Goal: Information Seeking & Learning: Learn about a topic

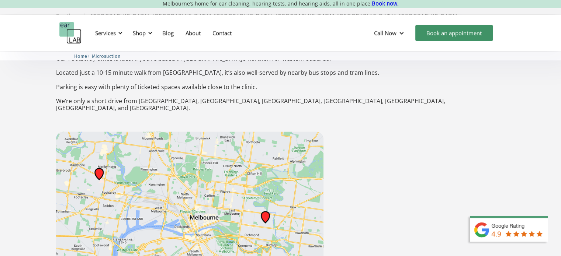
scroll to position [1253, 0]
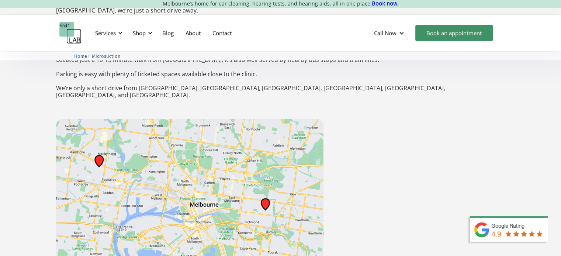
click at [266, 175] on img at bounding box center [189, 202] width 267 height 166
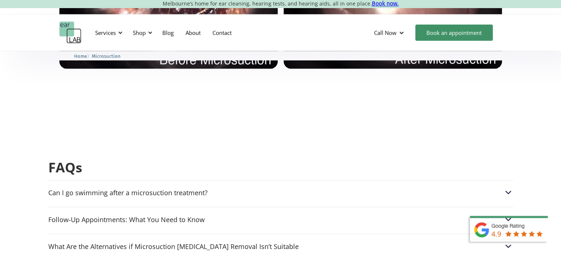
scroll to position [1769, 0]
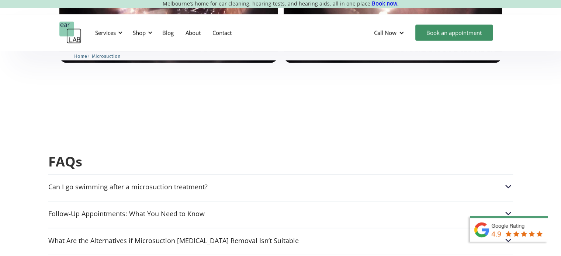
click at [243, 182] on div "Can I go swimming after a microsuction treatment?" at bounding box center [280, 187] width 464 height 10
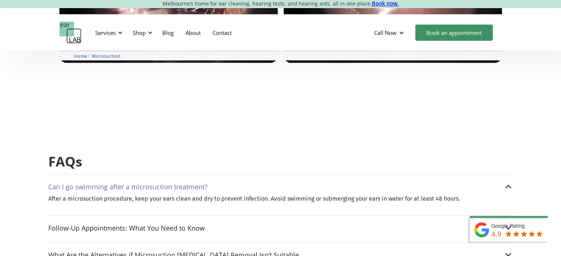
click at [243, 182] on div "Can I go swimming after a microsuction treatment?" at bounding box center [280, 187] width 464 height 10
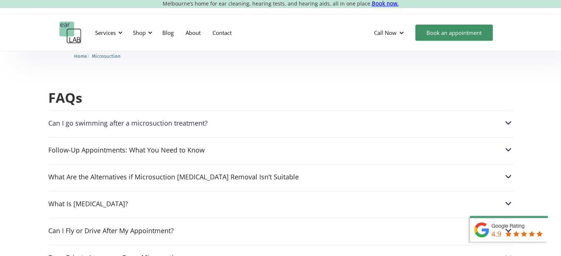
scroll to position [1843, 0]
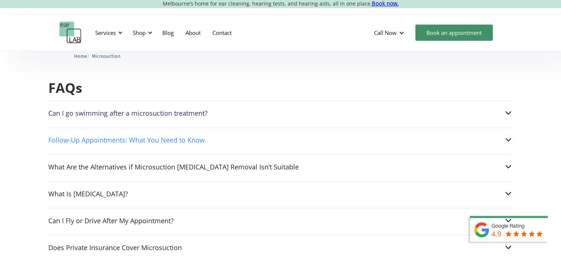
click at [219, 135] on div "Follow-Up Appointments: What You Need to Know" at bounding box center [280, 140] width 464 height 10
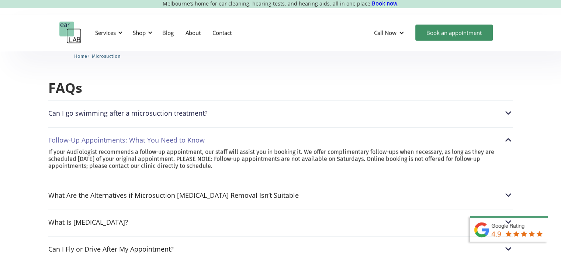
click at [221, 135] on div "Follow-Up Appointments: What You Need to Know" at bounding box center [280, 140] width 464 height 10
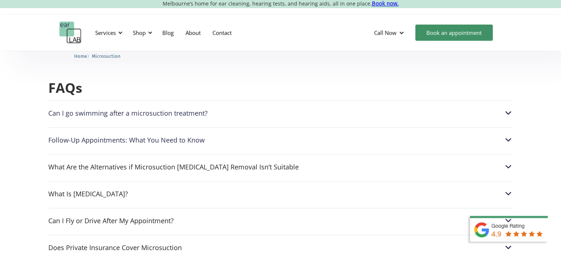
click at [226, 154] on div "What Are the Alternatives if Microsuction [MEDICAL_DATA] Removal Isn’t Suitable…" at bounding box center [280, 164] width 464 height 21
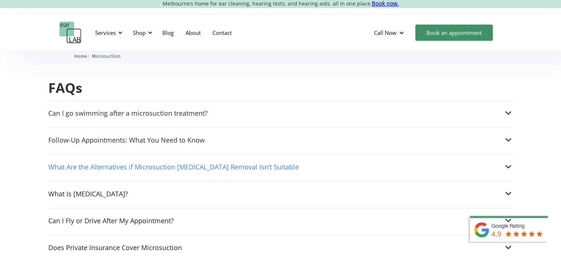
click at [227, 163] on div "What Are the Alternatives if Microsuction [MEDICAL_DATA] Removal Isn’t Suitable" at bounding box center [173, 166] width 250 height 7
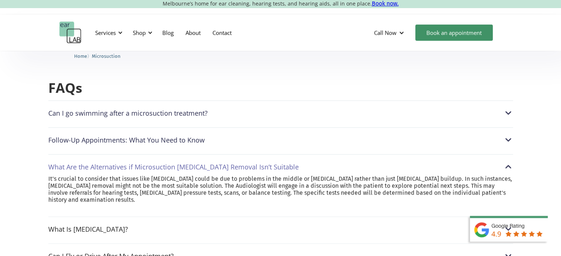
scroll to position [1880, 0]
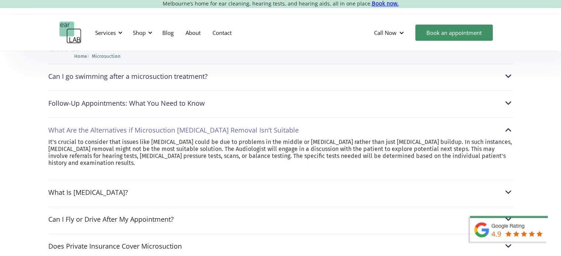
click at [219, 126] on div "What Are the Alternatives if Microsuction [MEDICAL_DATA] Removal Isn’t Suitable" at bounding box center [173, 129] width 250 height 7
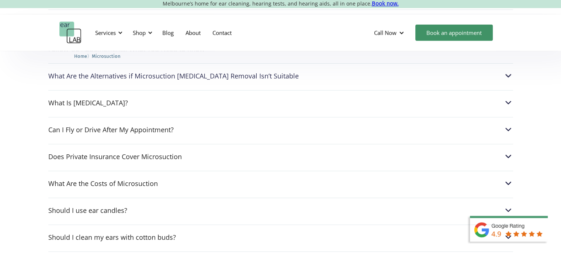
scroll to position [1916, 0]
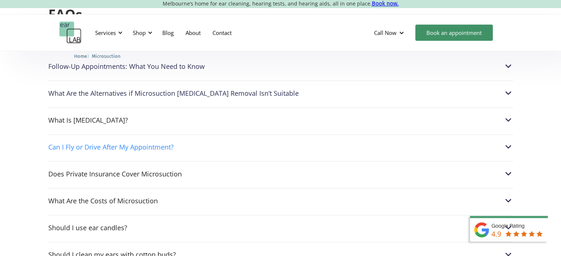
click at [212, 142] on div "Can I Fly or Drive After My Appointment?" at bounding box center [280, 147] width 464 height 10
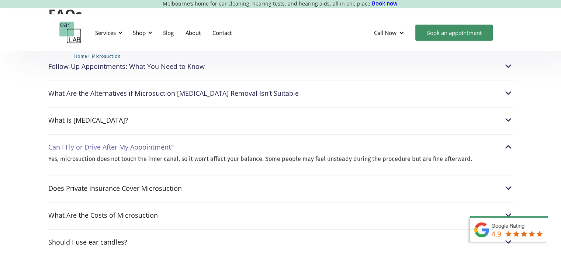
click at [212, 142] on div "Can I Fly or Drive After My Appointment?" at bounding box center [280, 147] width 464 height 10
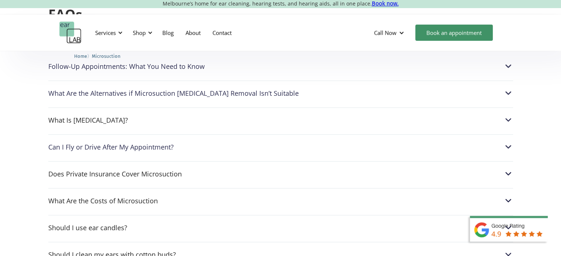
scroll to position [1953, 0]
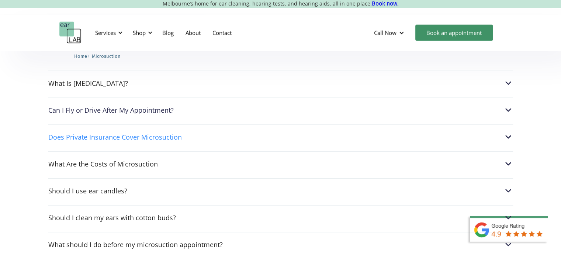
click at [205, 132] on div "Does Private Insurance Cover Microsuction" at bounding box center [280, 137] width 464 height 10
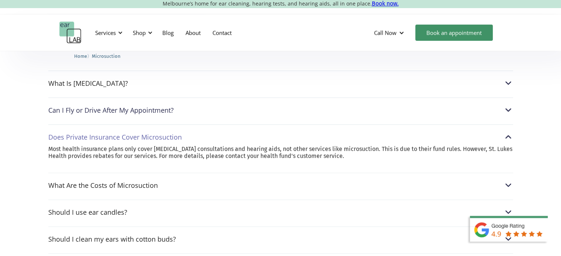
click at [205, 132] on div "Does Private Insurance Cover Microsuction" at bounding box center [280, 137] width 464 height 10
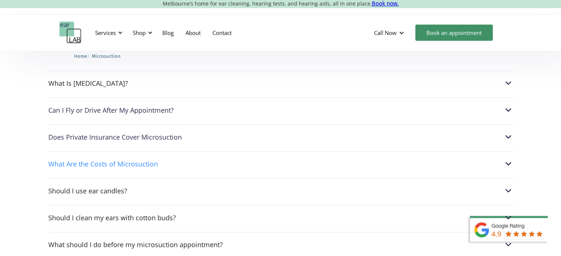
click at [198, 159] on div "What Are the Costs of Microsuction" at bounding box center [280, 164] width 464 height 10
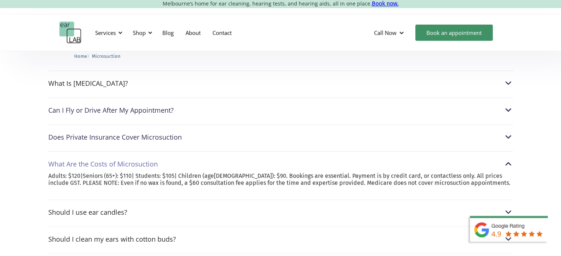
click at [198, 159] on div "What Are the Costs of Microsuction" at bounding box center [280, 164] width 464 height 10
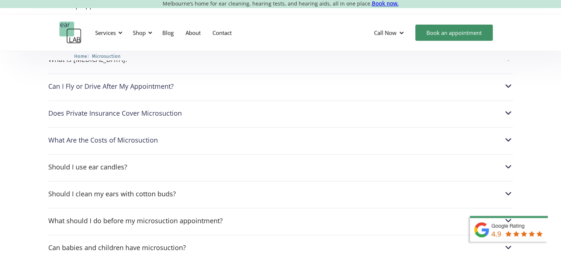
scroll to position [1990, 0]
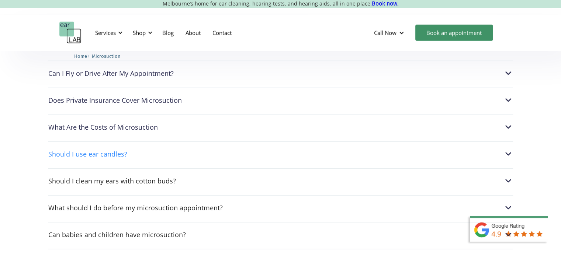
click at [196, 149] on div "Should I use ear candles?" at bounding box center [280, 154] width 464 height 10
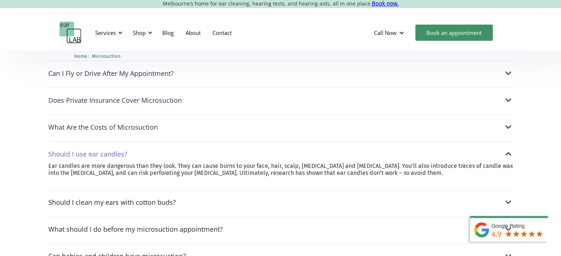
click at [196, 149] on div "Should I use ear candles?" at bounding box center [280, 154] width 464 height 10
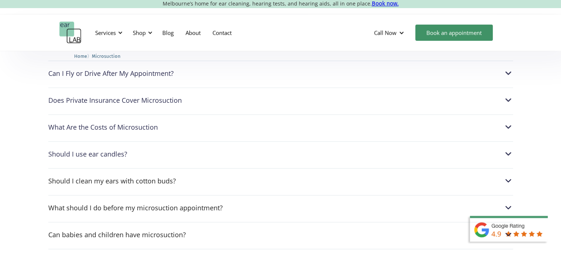
click at [198, 137] on div "Can I go swimming after a microsuction treatment? After a microsuction procedur…" at bounding box center [280, 152] width 464 height 398
click at [198, 176] on div "Should I clean my ears with cotton buds?" at bounding box center [280, 181] width 464 height 10
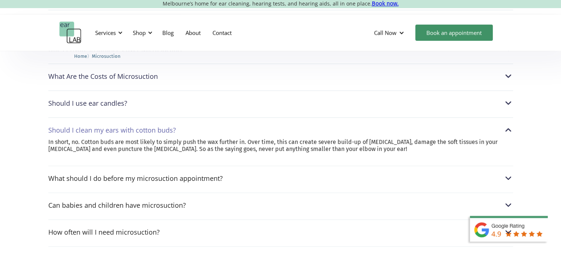
scroll to position [2064, 0]
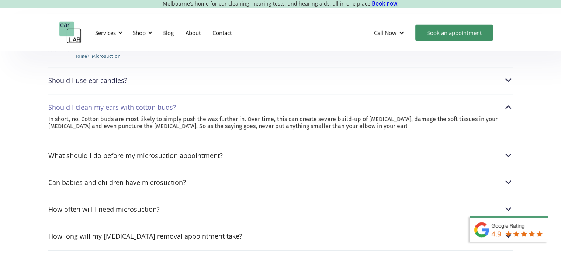
click at [193, 102] on div "Should I clean my ears with cotton buds?" at bounding box center [280, 107] width 464 height 10
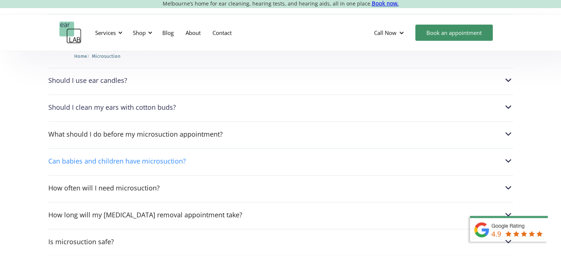
click at [186, 156] on div "Can babies and children have microsuction?" at bounding box center [280, 161] width 464 height 10
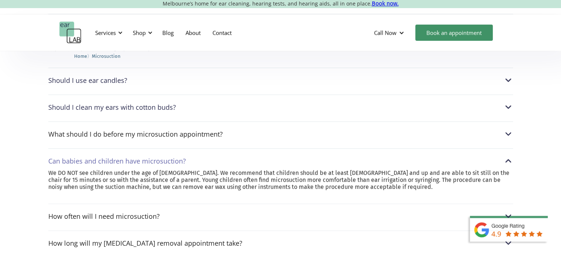
click at [186, 156] on div "Can babies and children have microsuction?" at bounding box center [280, 161] width 464 height 10
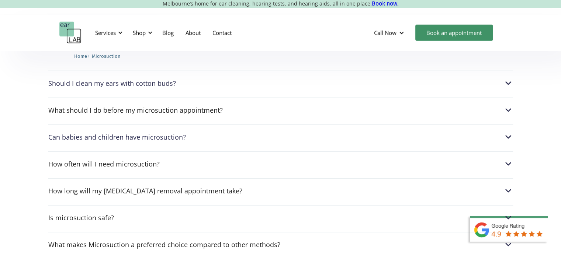
scroll to position [2101, 0]
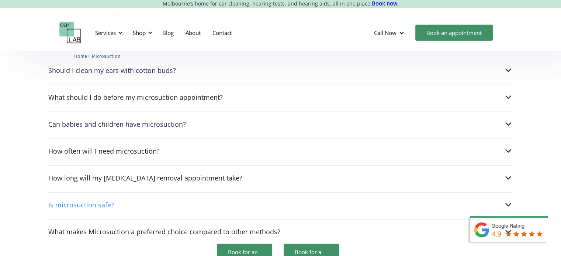
click at [175, 200] on div "Is microsuction safe?" at bounding box center [280, 205] width 464 height 10
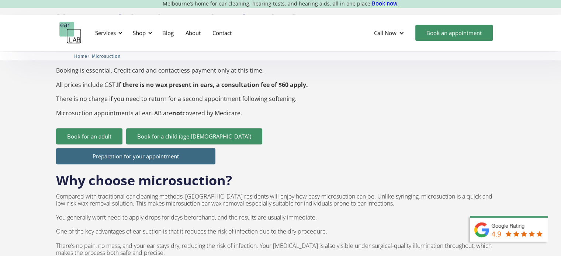
scroll to position [332, 0]
